Goal: Check status: Check status

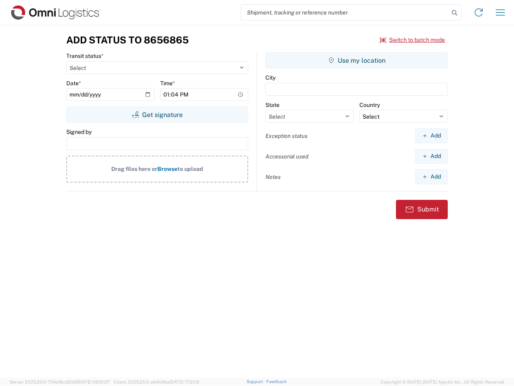
click at [345, 12] on input "search" at bounding box center [345, 12] width 208 height 15
click at [455, 13] on icon at bounding box center [454, 12] width 11 height 11
click at [479, 12] on icon at bounding box center [479, 12] width 13 height 13
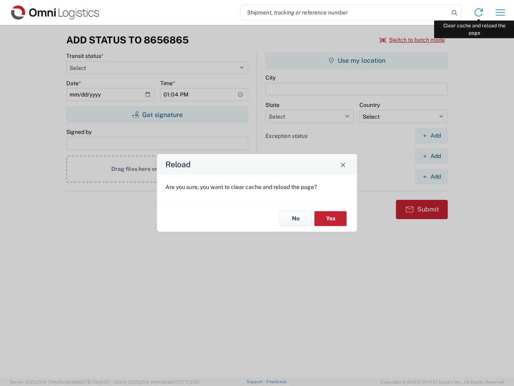
click at [501, 12] on div "Reload Are you sure, you want to clear cache and reload the page? No Yes" at bounding box center [257, 193] width 514 height 386
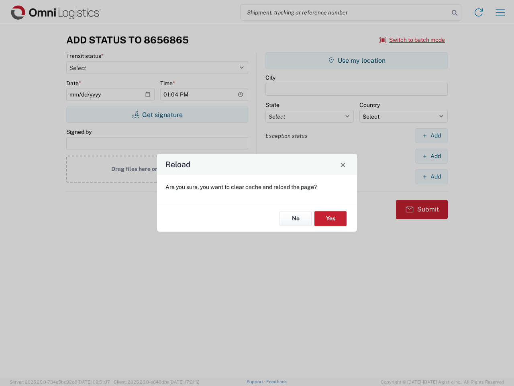
click at [413, 40] on div "Reload Are you sure, you want to clear cache and reload the page? No Yes" at bounding box center [257, 193] width 514 height 386
click at [157, 115] on div "Reload Are you sure, you want to clear cache and reload the page? No Yes" at bounding box center [257, 193] width 514 height 386
click at [357, 60] on div "Reload Are you sure, you want to clear cache and reload the page? No Yes" at bounding box center [257, 193] width 514 height 386
click at [432, 135] on div "Reload Are you sure, you want to clear cache and reload the page? No Yes" at bounding box center [257, 193] width 514 height 386
click at [432, 156] on div "Reload Are you sure, you want to clear cache and reload the page? No Yes" at bounding box center [257, 193] width 514 height 386
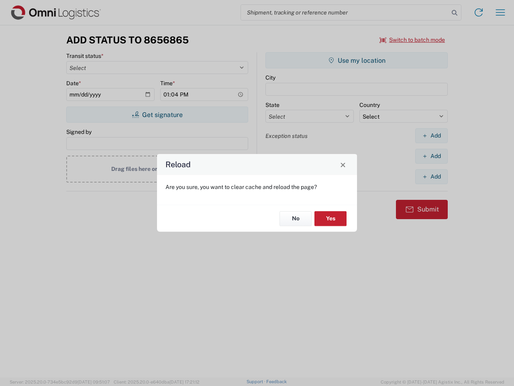
click at [432, 176] on div "Reload Are you sure, you want to clear cache and reload the page? No Yes" at bounding box center [257, 193] width 514 height 386
